Goal: Information Seeking & Learning: Learn about a topic

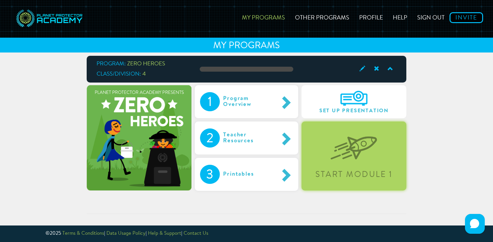
click at [346, 175] on div "Start Module 1" at bounding box center [354, 174] width 103 height 8
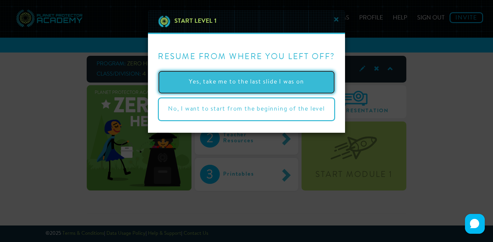
click at [304, 83] on button "Yes, take me to the last slide I was on" at bounding box center [246, 82] width 177 height 24
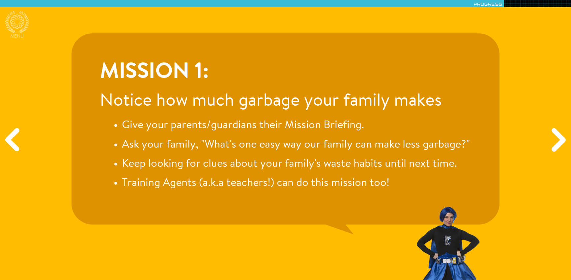
click at [493, 74] on div "Mission 1: Notice how much garbage your family makes Give your parents/guardian…" at bounding box center [285, 140] width 571 height 280
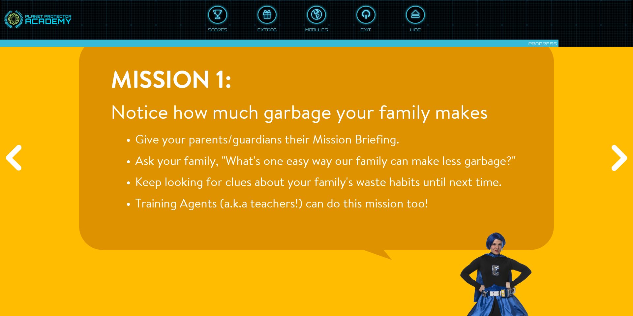
click at [493, 163] on div "Mission 1: Notice how much garbage your family makes Give your parents/guardian…" at bounding box center [316, 144] width 475 height 212
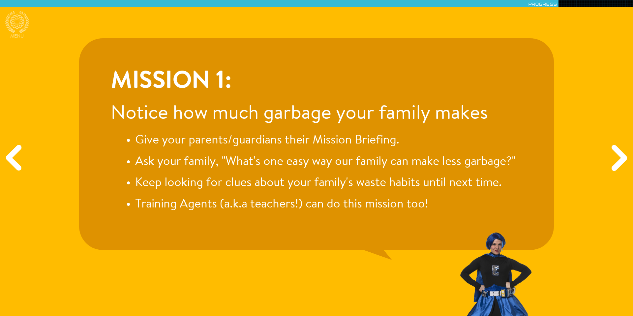
click at [493, 140] on div "Next" at bounding box center [618, 157] width 30 height 95
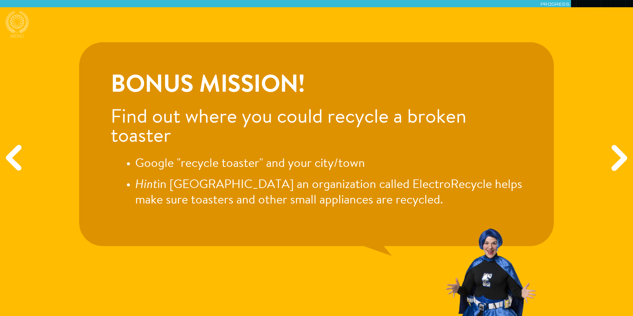
click at [493, 163] on div "Next" at bounding box center [618, 157] width 30 height 95
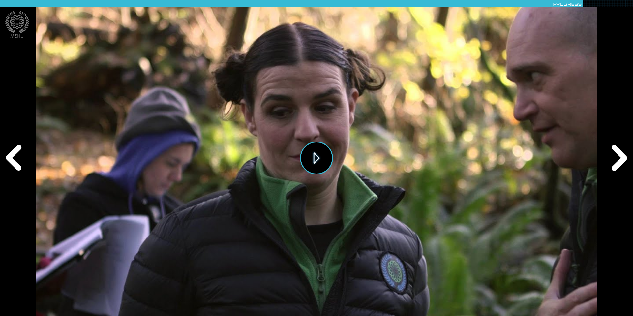
click at [316, 156] on button "Play" at bounding box center [316, 157] width 33 height 33
click at [493, 158] on div "Next" at bounding box center [618, 157] width 30 height 95
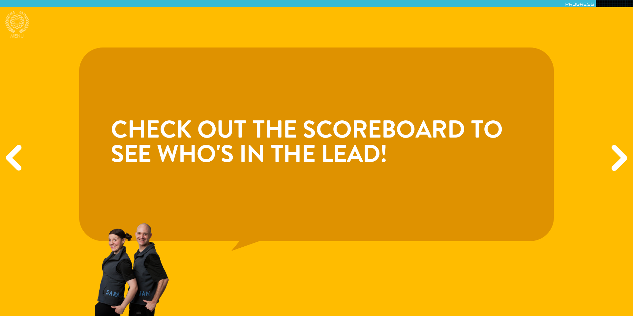
click at [493, 158] on div "Next" at bounding box center [618, 157] width 30 height 95
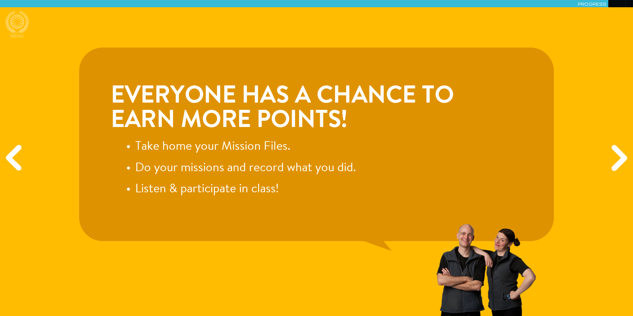
click at [493, 162] on div "Next" at bounding box center [618, 157] width 30 height 95
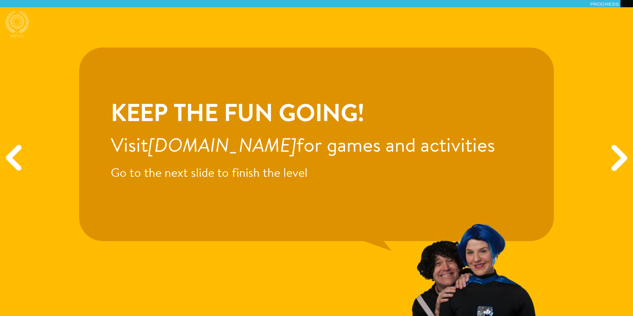
click at [493, 162] on div "Next" at bounding box center [618, 157] width 30 height 95
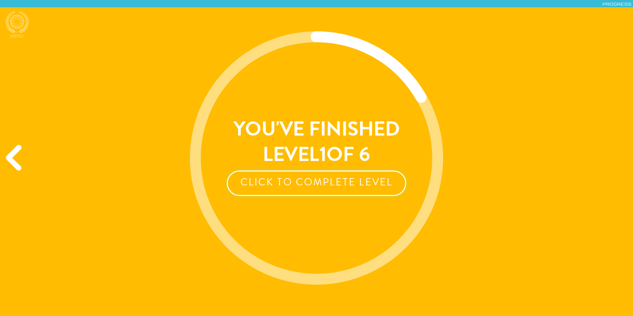
click at [373, 184] on button "Click to Complete Level" at bounding box center [316, 182] width 179 height 25
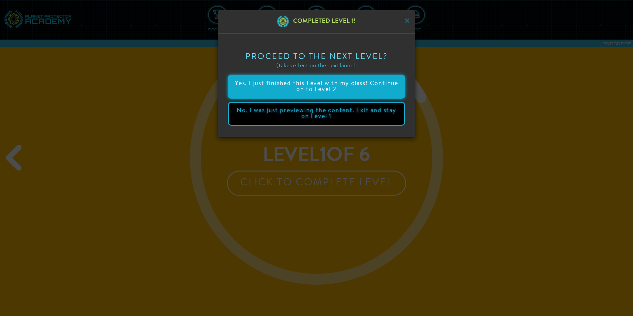
click at [350, 90] on button "Yes, I just finished this Level with my class! Continue on to Level 2" at bounding box center [316, 87] width 177 height 24
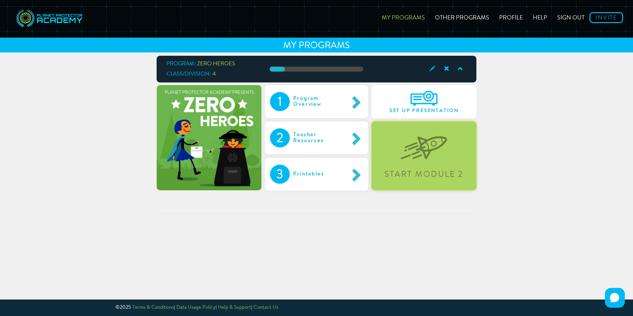
click at [402, 160] on div "Start Module 2" at bounding box center [424, 155] width 105 height 69
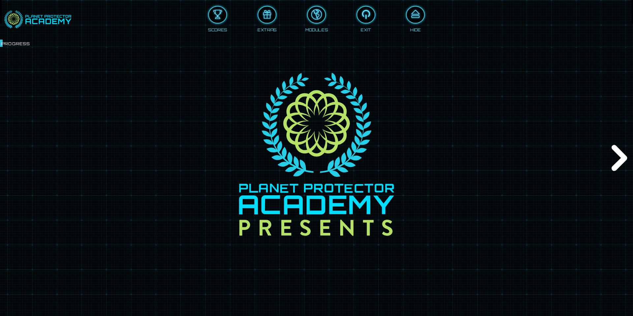
click at [493, 161] on div "Next" at bounding box center [618, 157] width 30 height 95
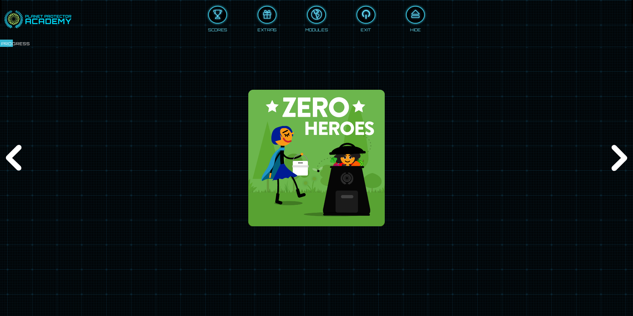
click at [392, 196] on div at bounding box center [316, 157] width 633 height 329
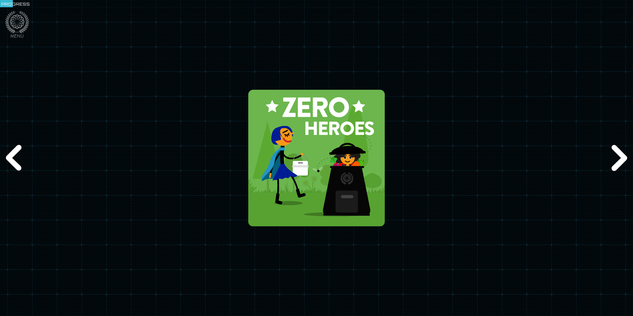
click at [493, 160] on div "Next" at bounding box center [618, 157] width 30 height 95
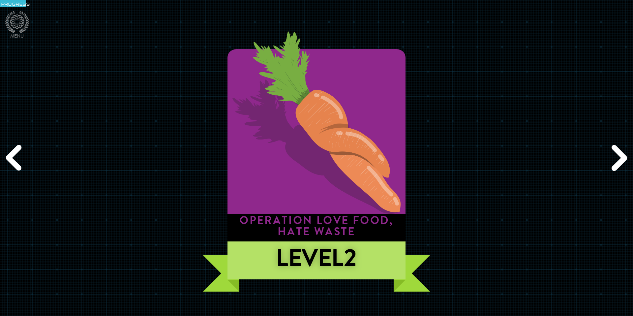
click at [493, 156] on div "Next" at bounding box center [618, 157] width 30 height 95
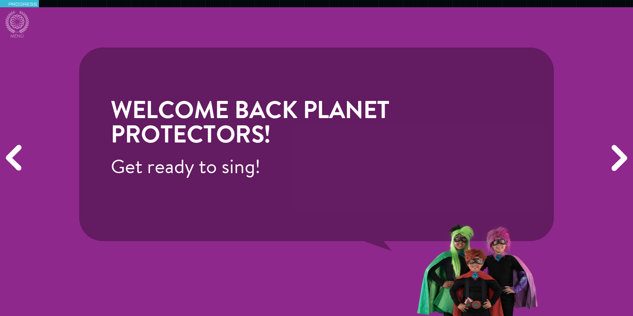
click at [493, 156] on div "Next" at bounding box center [618, 157] width 30 height 95
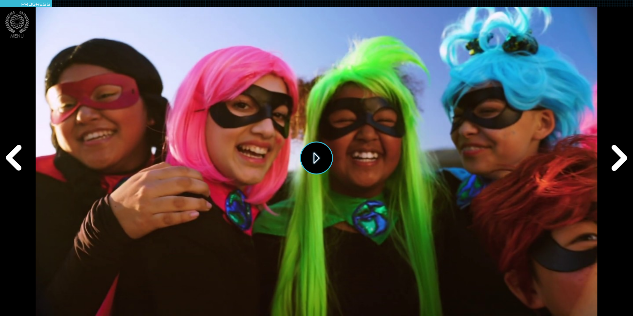
click at [311, 159] on button "Play" at bounding box center [316, 157] width 33 height 33
click at [493, 163] on div "Next" at bounding box center [618, 157] width 30 height 95
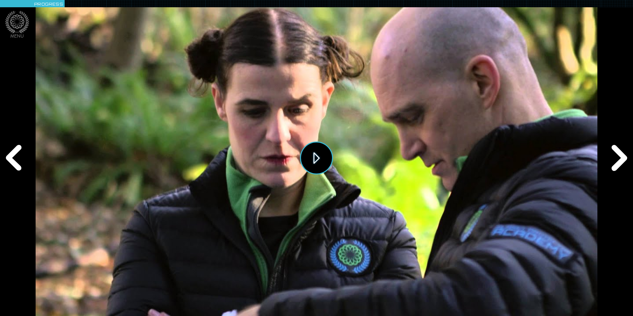
click at [327, 158] on button "Play" at bounding box center [316, 157] width 33 height 33
click at [493, 161] on div "Next" at bounding box center [618, 157] width 30 height 95
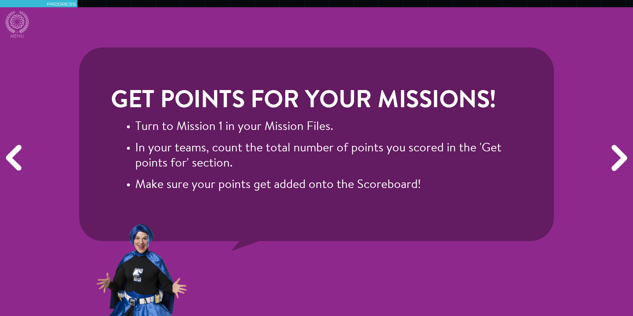
click at [493, 155] on div "Next" at bounding box center [618, 157] width 30 height 95
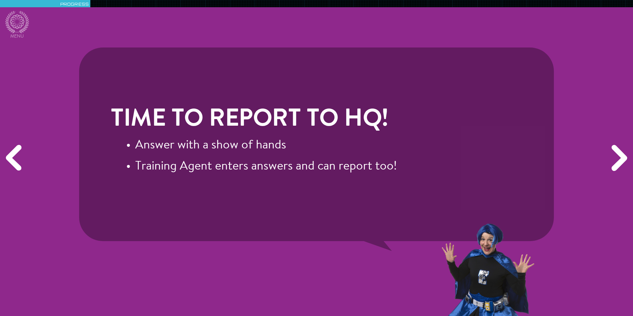
click at [493, 154] on div "Next" at bounding box center [618, 157] width 30 height 95
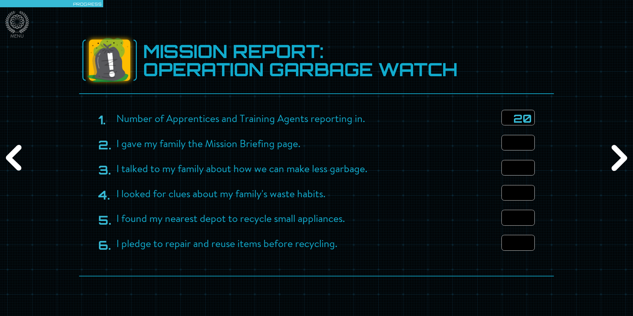
type input "20"
click at [493, 146] on input "number" at bounding box center [518, 142] width 33 height 15
type input "12"
click at [493, 165] on input "number" at bounding box center [518, 167] width 33 height 15
type input "9"
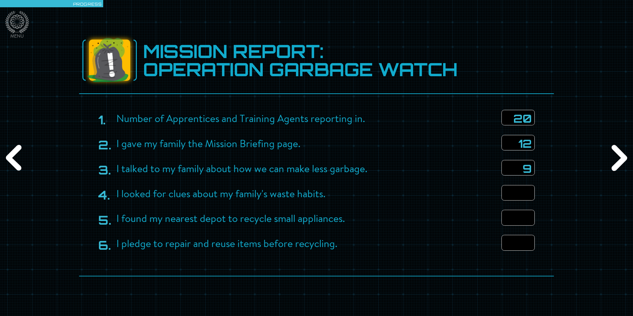
click at [493, 196] on input "number" at bounding box center [518, 192] width 33 height 15
type input "7"
click at [493, 224] on input "number" at bounding box center [518, 217] width 33 height 15
type input "8"
click at [493, 241] on div "I pledge to repair and reuse items before recycling." at bounding box center [316, 245] width 437 height 20
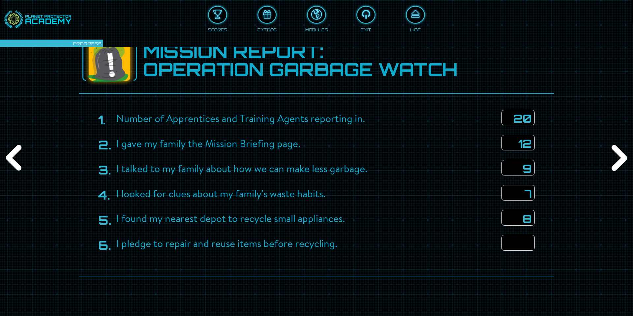
click at [493, 241] on input "number" at bounding box center [518, 242] width 33 height 15
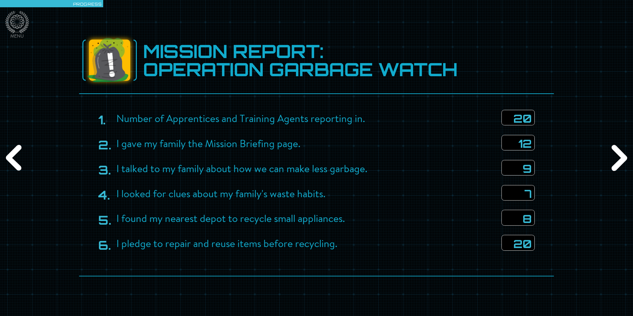
type input "20"
click at [493, 160] on div "Next" at bounding box center [618, 157] width 30 height 95
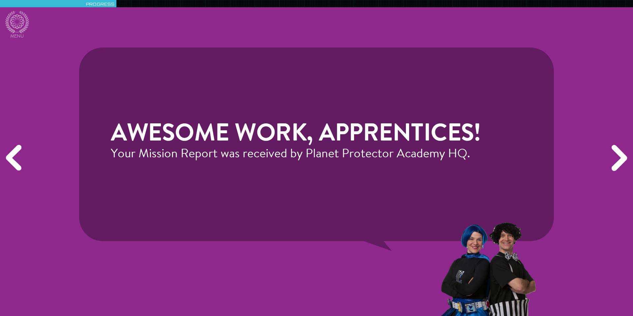
click at [493, 163] on div "Next" at bounding box center [618, 157] width 30 height 95
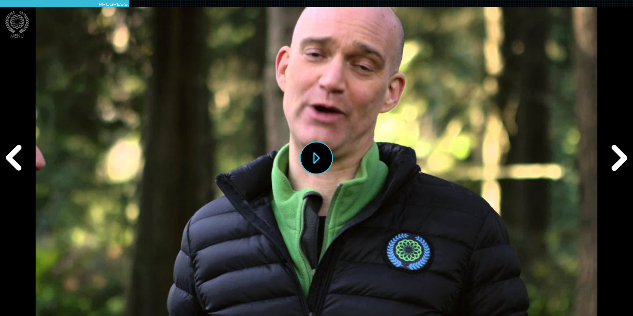
click at [343, 156] on div "Play" at bounding box center [317, 158] width 562 height 316
click at [493, 181] on div "Next" at bounding box center [618, 157] width 30 height 95
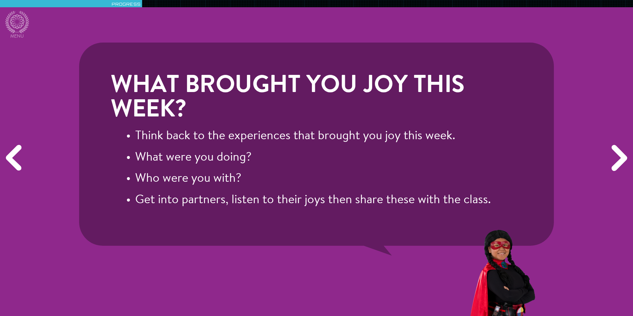
click at [493, 181] on div "Next" at bounding box center [618, 157] width 30 height 95
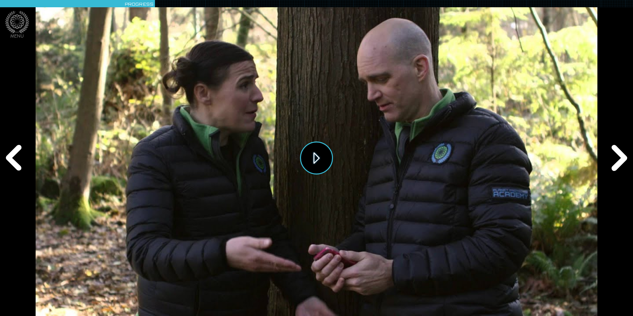
click at [323, 167] on button "Play" at bounding box center [316, 157] width 33 height 33
click at [493, 160] on div "Next" at bounding box center [618, 157] width 30 height 95
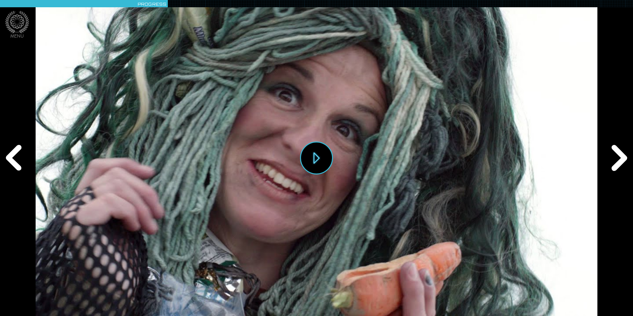
click at [363, 173] on div "Play" at bounding box center [317, 158] width 562 height 316
